Goal: Transaction & Acquisition: Purchase product/service

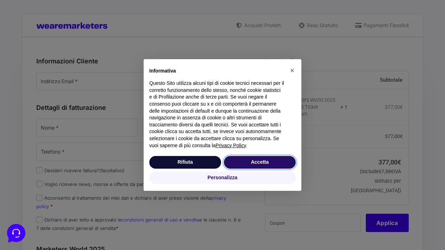
click at [259, 165] on button "Accetta" at bounding box center [260, 162] width 72 height 13
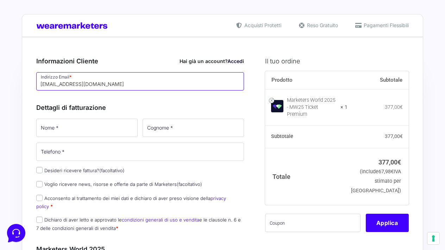
type input "[EMAIL_ADDRESS][DOMAIN_NAME]"
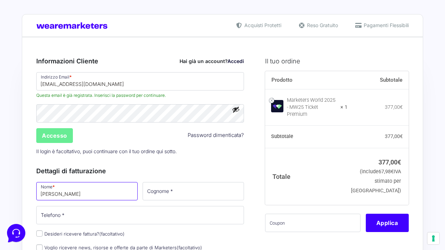
type input "[PERSON_NAME]"
click at [48, 135] on input "Accesso" at bounding box center [54, 135] width 37 height 15
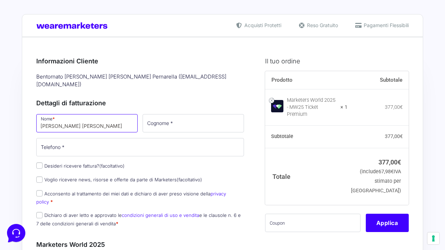
type input "maria carla"
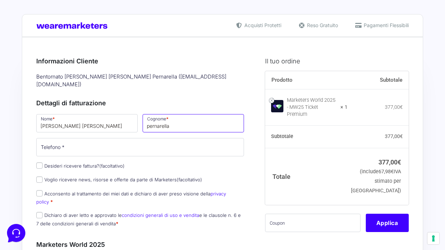
type input "pernarella"
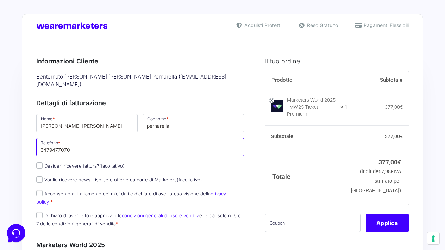
type input "3479477070"
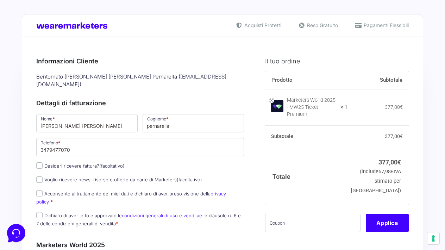
click at [42, 176] on input "Voglio ricevere news, risorse e offerte da parte di Marketers (facoltativo)" at bounding box center [39, 179] width 6 height 6
checkbox input "true"
click at [39, 190] on input "Acconsento al trattamento dei miei dati e dichiaro di aver preso visione della …" at bounding box center [39, 193] width 6 height 6
checkbox input "true"
click at [38, 212] on input "Dichiaro di aver letto e approvato le condizioni generali di uso e vendita e le…" at bounding box center [39, 215] width 6 height 6
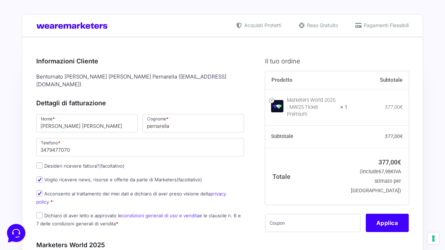
checkbox input "true"
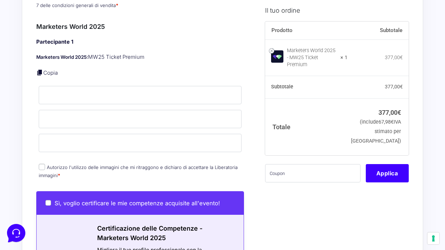
scroll to position [219, 0]
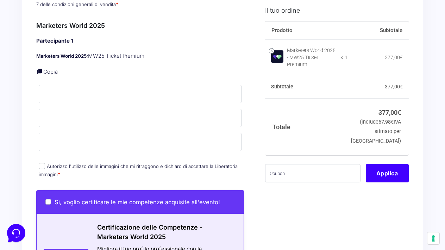
click at [42, 163] on input "Autorizzo l'utilizzo delle immagini che mi ritraggono e dichiaro di accettare l…" at bounding box center [42, 166] width 6 height 6
checkbox input "true"
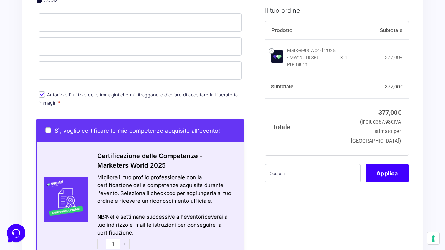
scroll to position [306, 0]
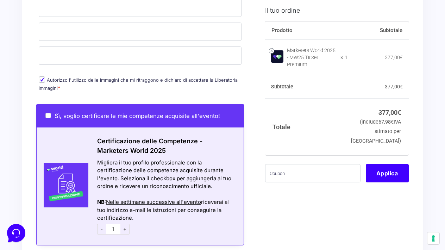
click at [48, 113] on input "Sì, voglio certificare le mie competenze acquisite all'evento!" at bounding box center [48, 116] width 6 height 6
checkbox input "true"
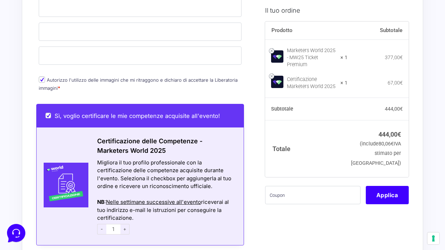
click at [48, 113] on input "Sì, voglio certificare le mie competenze acquisite all'evento!" at bounding box center [48, 116] width 6 height 6
checkbox input "false"
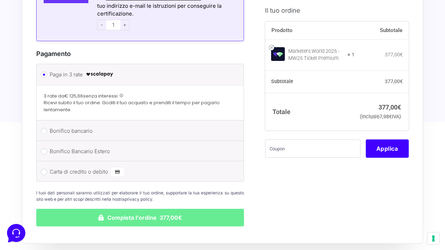
scroll to position [510, 0]
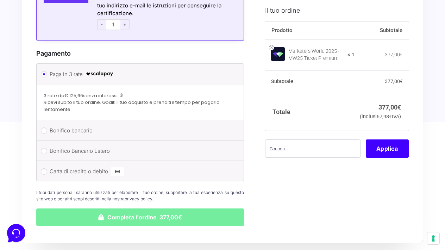
click at [114, 208] on button "Completa l'ordine 377,00€" at bounding box center [140, 217] width 208 height 18
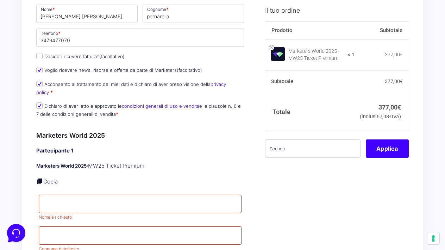
scroll to position [178, 0]
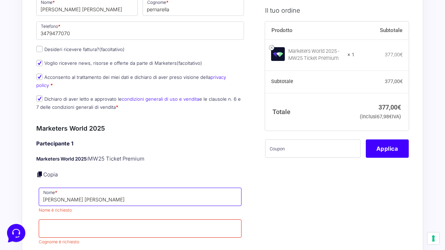
type input "maria carla"
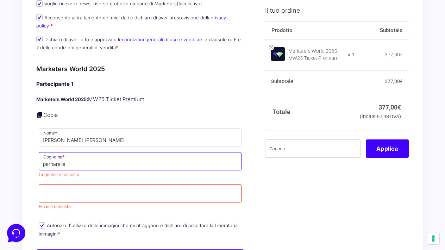
scroll to position [238, 0]
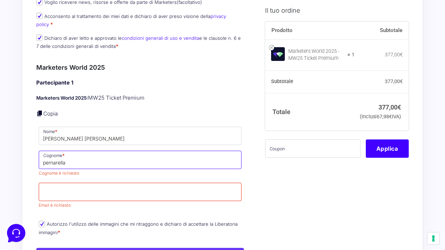
type input "pernarella"
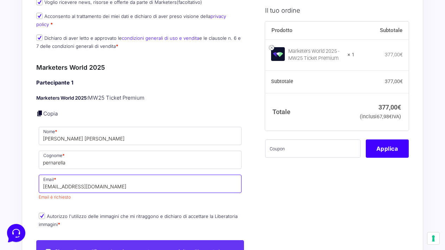
type input "[EMAIL_ADDRESS][DOMAIN_NAME]"
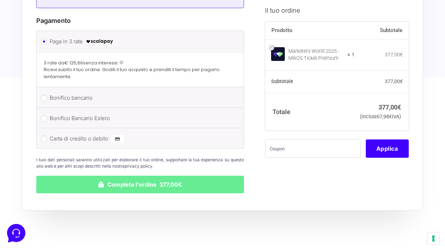
scroll to position [611, 0]
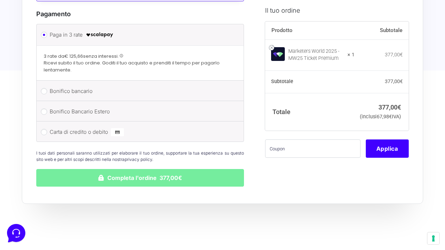
click at [114, 169] on button "Completa l'ordine 377,00€" at bounding box center [140, 178] width 208 height 18
